Goal: Task Accomplishment & Management: Manage account settings

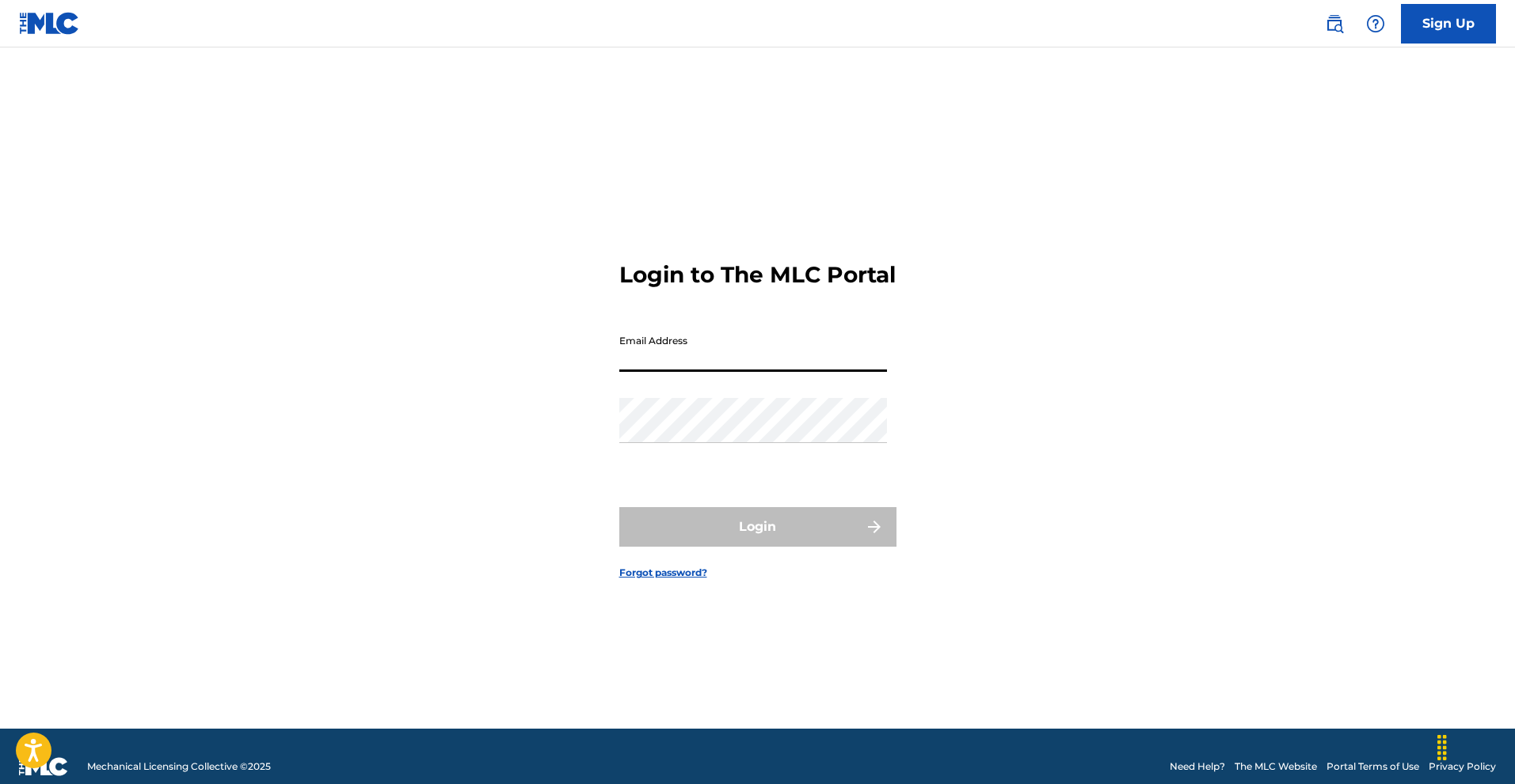
click at [682, 372] on input "Email Address" at bounding box center [754, 349] width 268 height 45
type input "[EMAIL_ADDRESS][DOMAIN_NAME]"
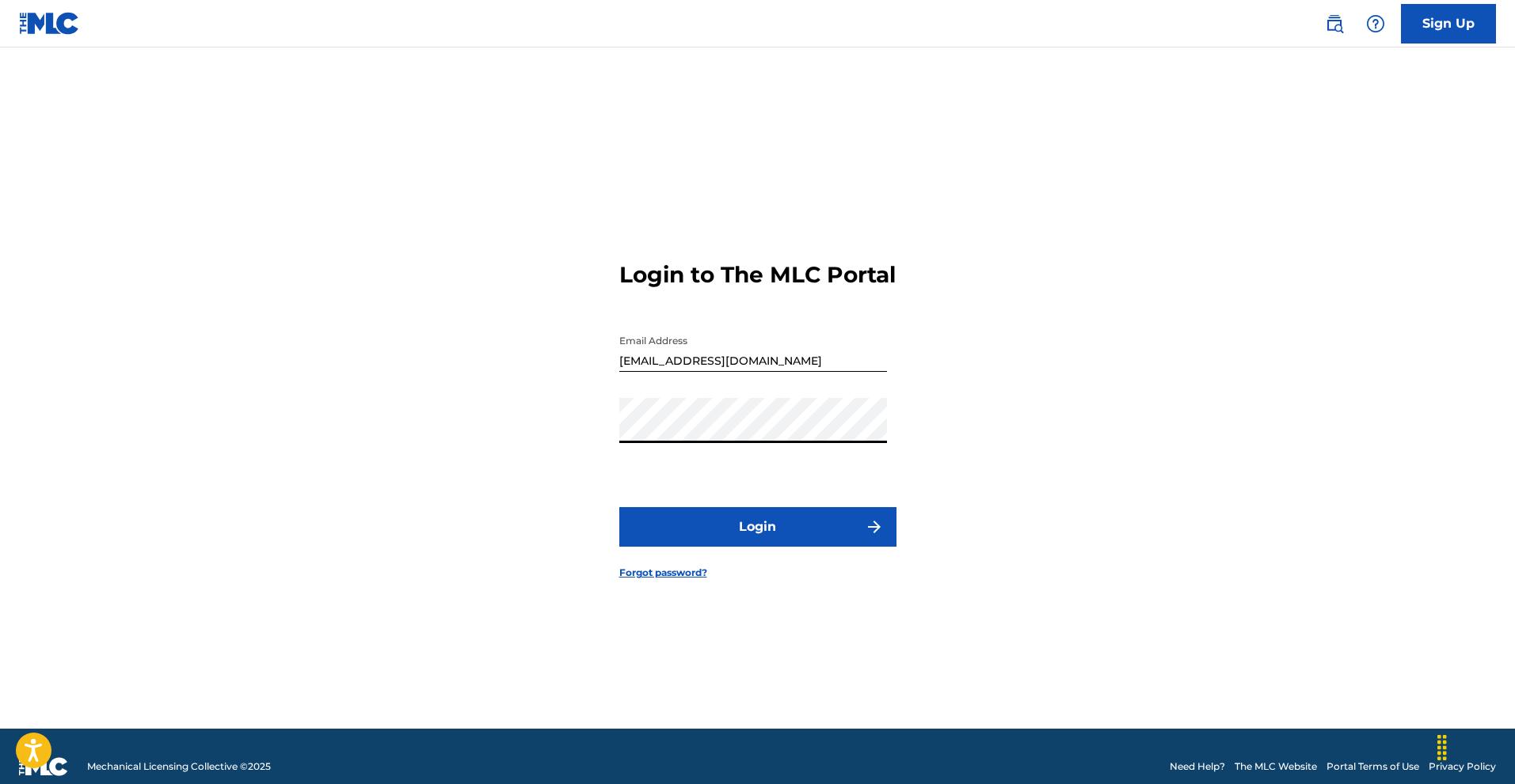
click at [706, 543] on button "Login" at bounding box center [758, 527] width 277 height 40
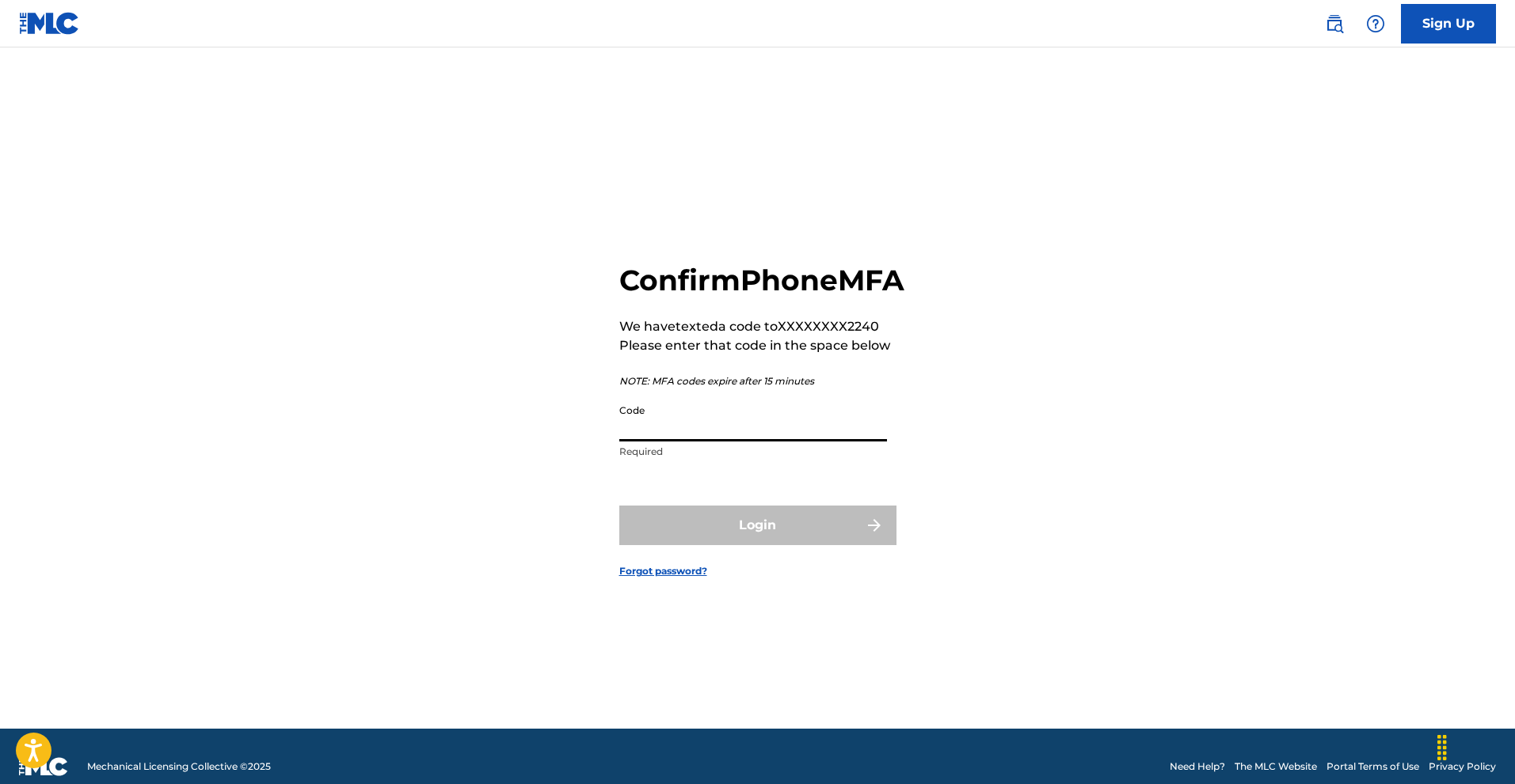
click at [681, 424] on input "Code" at bounding box center [754, 419] width 268 height 45
